Goal: Task Accomplishment & Management: Use online tool/utility

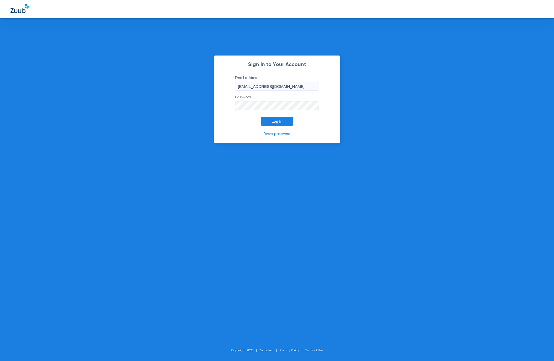
click at [284, 118] on button "Log In" at bounding box center [277, 121] width 32 height 9
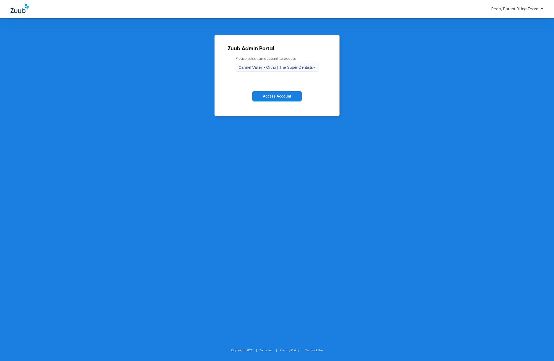
click at [288, 65] on span "Carmel Valley - Ortho | The Super Dentists" at bounding box center [275, 67] width 74 height 4
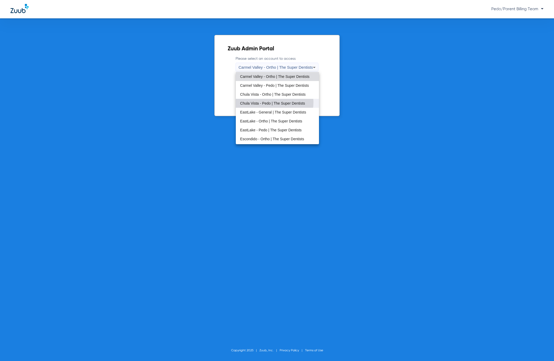
click at [271, 102] on span "Chula Vista - Pedo | The Super Dentists" at bounding box center [272, 103] width 65 height 4
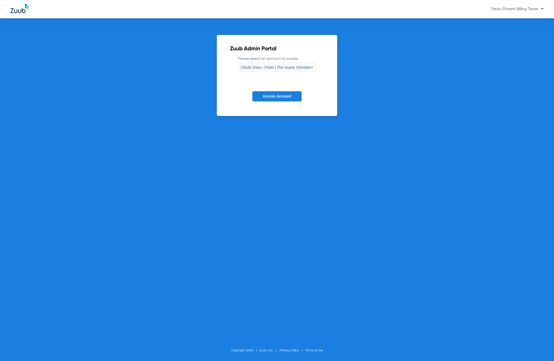
click at [271, 98] on span "Access Account" at bounding box center [277, 96] width 28 height 4
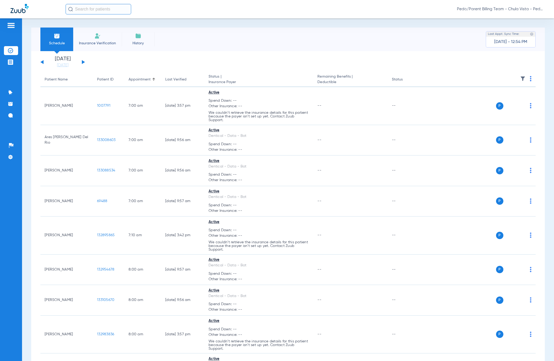
click at [121, 5] on input "text" at bounding box center [99, 9] width 66 height 10
click at [113, 9] on input "AXEL JUAREZ" at bounding box center [99, 9] width 66 height 10
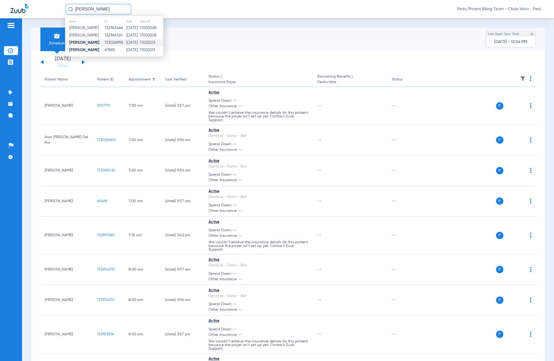
type input "AXEL JUAREZ"
click at [127, 41] on td "10/19/2007" at bounding box center [133, 42] width 14 height 7
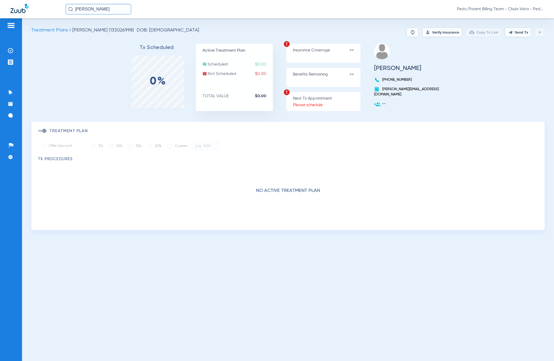
click at [427, 29] on button "Verify Insurance" at bounding box center [442, 32] width 40 height 9
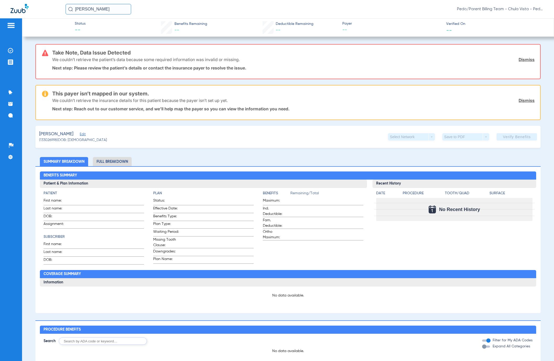
click at [518, 60] on link "Dismiss" at bounding box center [526, 59] width 16 height 5
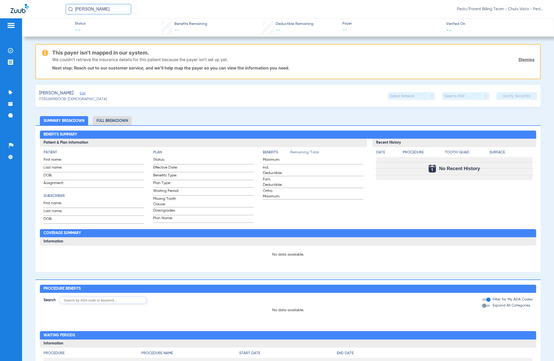
click at [518, 60] on link "Dismiss" at bounding box center [526, 59] width 16 height 5
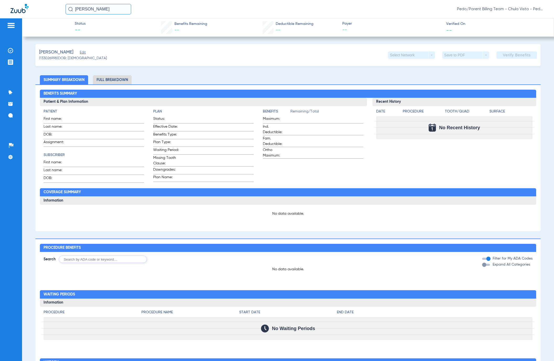
click at [102, 10] on input "AXEL JUAREZ" at bounding box center [99, 9] width 66 height 10
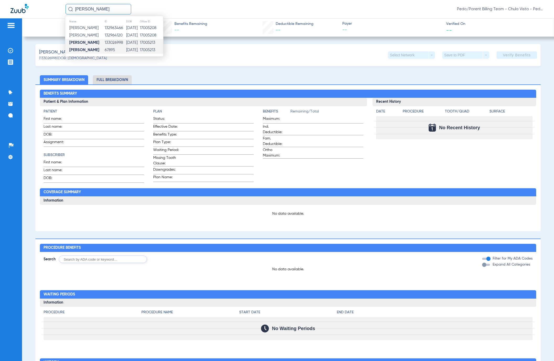
click at [126, 50] on td "10/19/2007" at bounding box center [133, 49] width 14 height 7
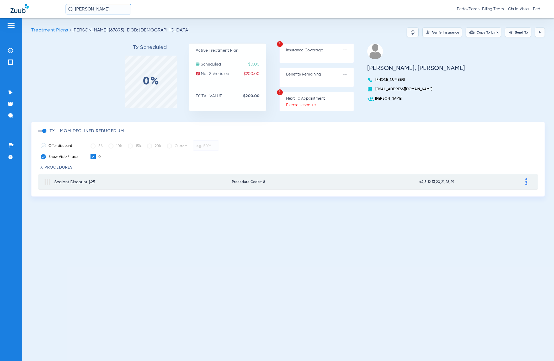
click at [431, 30] on button "Verify Insurance" at bounding box center [442, 32] width 40 height 9
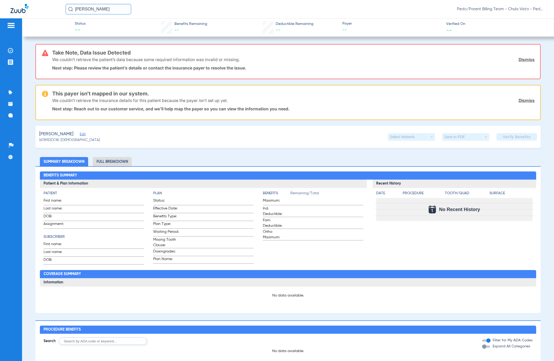
click at [80, 134] on span "Edit" at bounding box center [82, 134] width 5 height 5
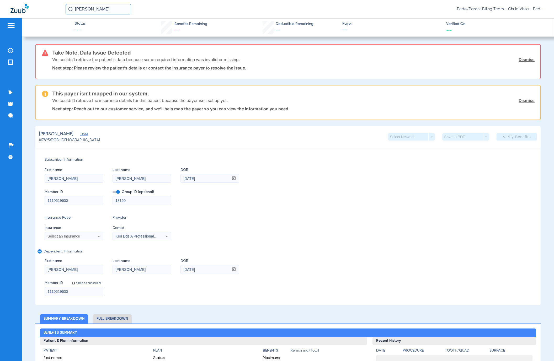
drag, startPoint x: 133, startPoint y: 204, endPoint x: 132, endPoint y: 201, distance: 3.4
click at [132, 203] on div "18160" at bounding box center [141, 200] width 59 height 9
click at [132, 201] on input "18160" at bounding box center [142, 200] width 58 height 8
click at [77, 236] on span "Select an Insurance" at bounding box center [63, 236] width 33 height 4
type input "PRE"
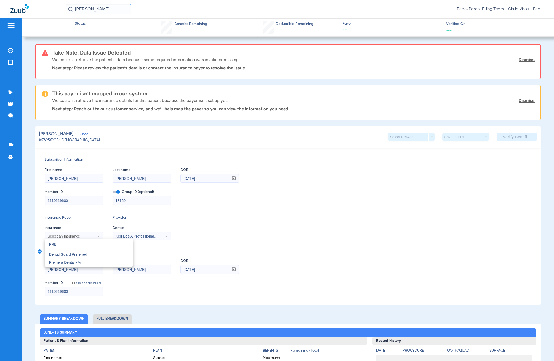
click at [451, 161] on div at bounding box center [277, 180] width 554 height 361
